Goal: Task Accomplishment & Management: Complete application form

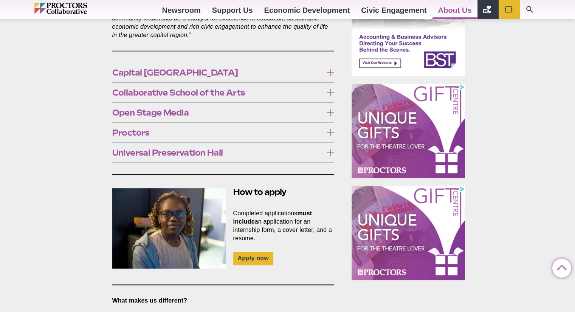
scroll to position [460, 0]
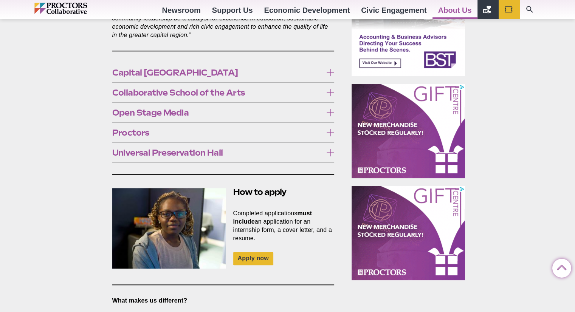
click at [268, 129] on label "Proctors" at bounding box center [223, 133] width 222 height 14
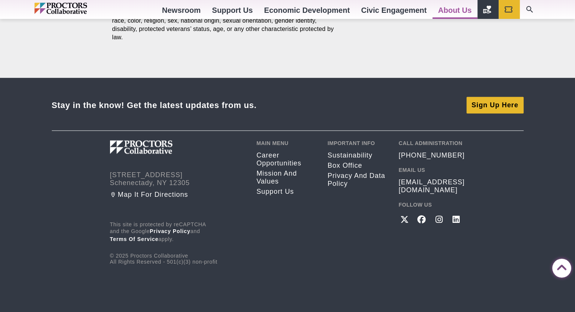
scroll to position [1327, 0]
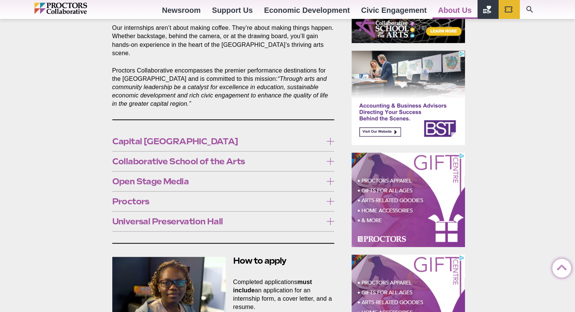
scroll to position [393, 0]
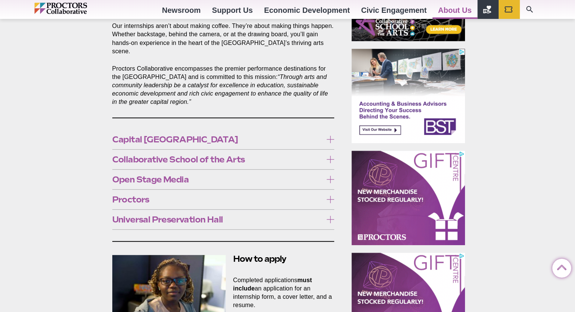
click at [177, 176] on span "Open Stage Media" at bounding box center [217, 180] width 211 height 8
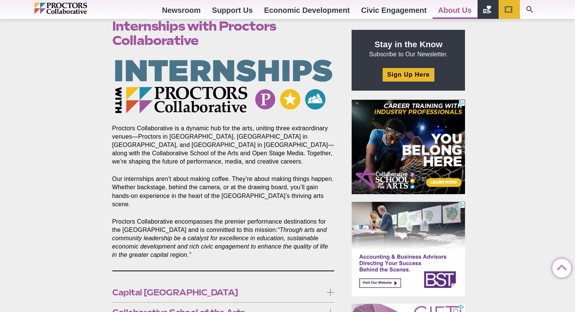
scroll to position [238, 0]
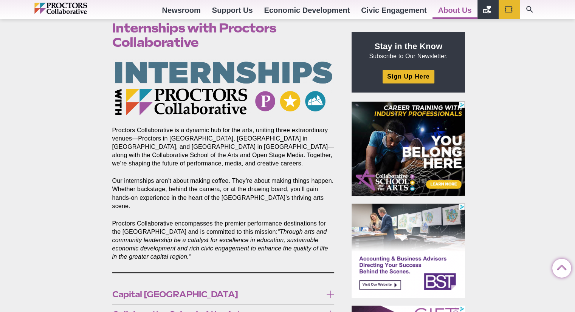
click at [182, 291] on span "Capital [GEOGRAPHIC_DATA]" at bounding box center [217, 295] width 211 height 8
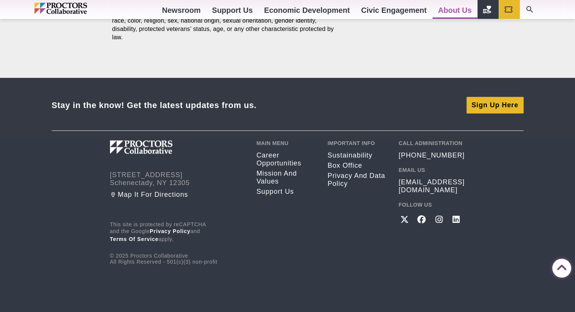
scroll to position [1231, 0]
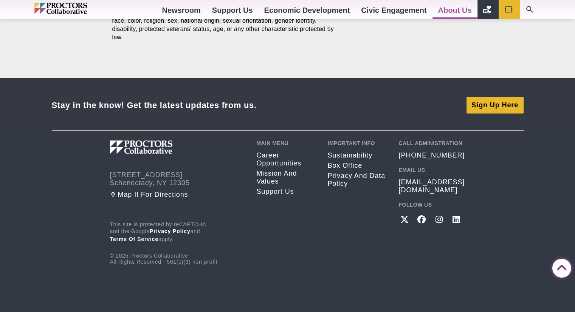
scroll to position [3035, 0]
drag, startPoint x: 113, startPoint y: 168, endPoint x: 213, endPoint y: 220, distance: 112.5
click at [213, 220] on div "The primary worksite for internships with Proctors is 432 State St. Schenectady…" at bounding box center [223, 179] width 222 height 1158
click at [219, 230] on div "The primary worksite for internships with Proctors is 432 State St. Schenectady…" at bounding box center [223, 179] width 222 height 1158
drag, startPoint x: 221, startPoint y: 219, endPoint x: 97, endPoint y: 191, distance: 126.9
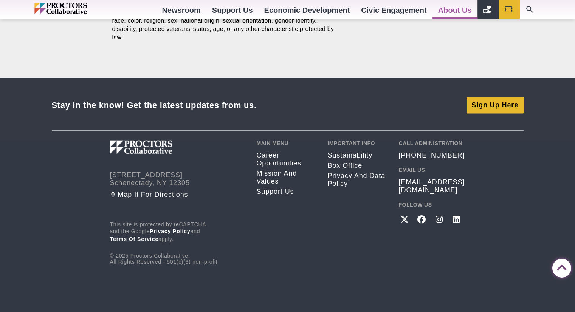
copy p "We are seeking interns to help us with a cross-disciplinary project involving c…"
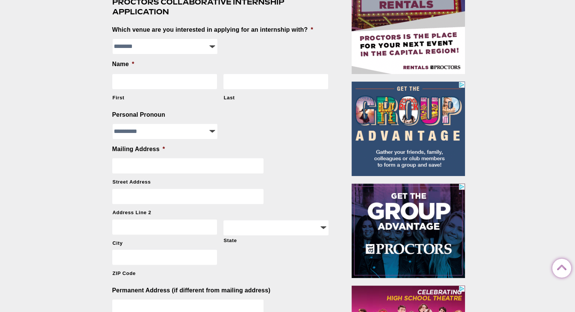
scroll to position [193, 0]
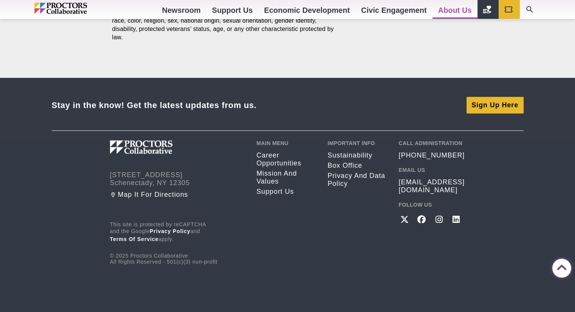
scroll to position [3680, 0]
drag, startPoint x: 452, startPoint y: 152, endPoint x: 427, endPoint y: 156, distance: 25.3
click at [427, 156] on div "Call Administration [PHONE_NUMBER] Email Us [EMAIL_ADDRESS][DOMAIN_NAME] Follow…" at bounding box center [432, 202] width 67 height 125
click at [390, 165] on div "[STREET_ADDRESS] Map it for directions This site is protected by reCAPTCHA and …" at bounding box center [288, 202] width 356 height 125
drag, startPoint x: 397, startPoint y: 153, endPoint x: 462, endPoint y: 204, distance: 82.5
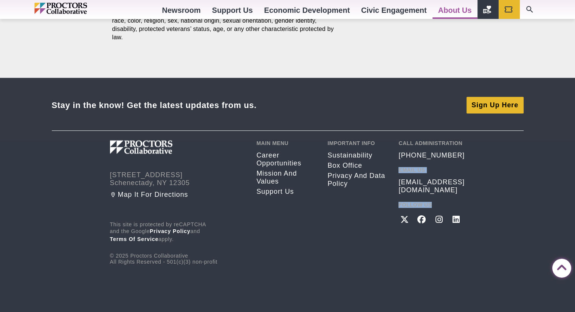
click at [462, 204] on div "[STREET_ADDRESS] Map it for directions This site is protected by reCAPTCHA and …" at bounding box center [288, 202] width 356 height 125
click at [465, 185] on footer "Stay in the know! Get the latest updates from us. Sign Up Here [STREET_ADDRESS]…" at bounding box center [287, 195] width 575 height 235
